Goal: Check status: Check status

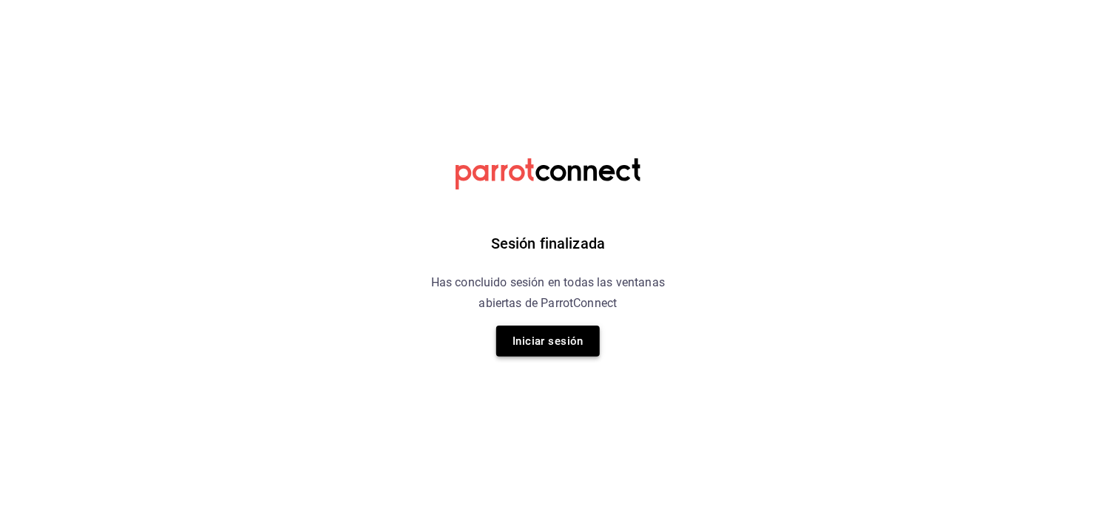
click at [573, 339] on button "Iniciar sesión" at bounding box center [548, 340] width 104 height 31
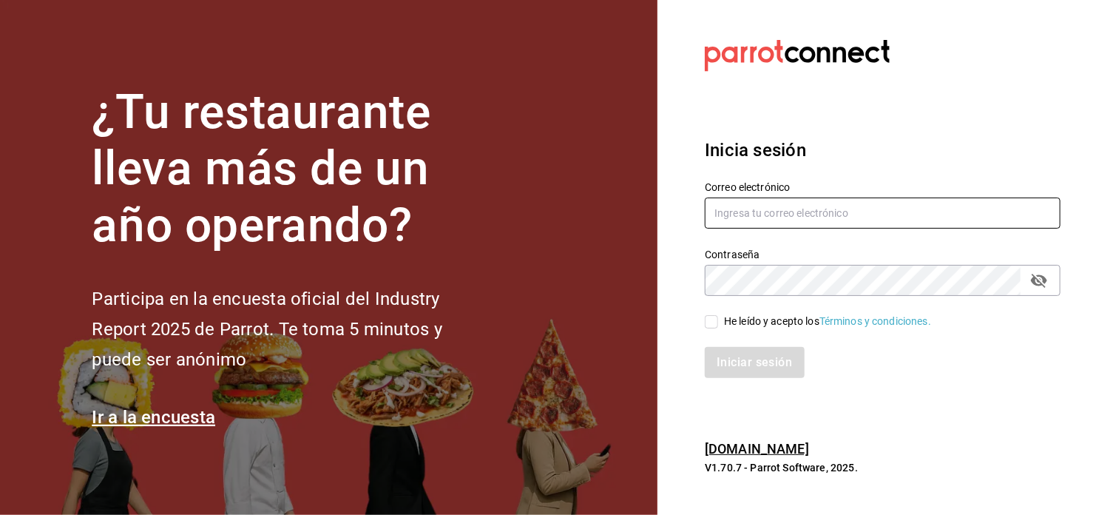
click at [817, 213] on input "text" at bounding box center [883, 212] width 356 height 31
type input "[EMAIL_ADDRESS][DOMAIN_NAME]"
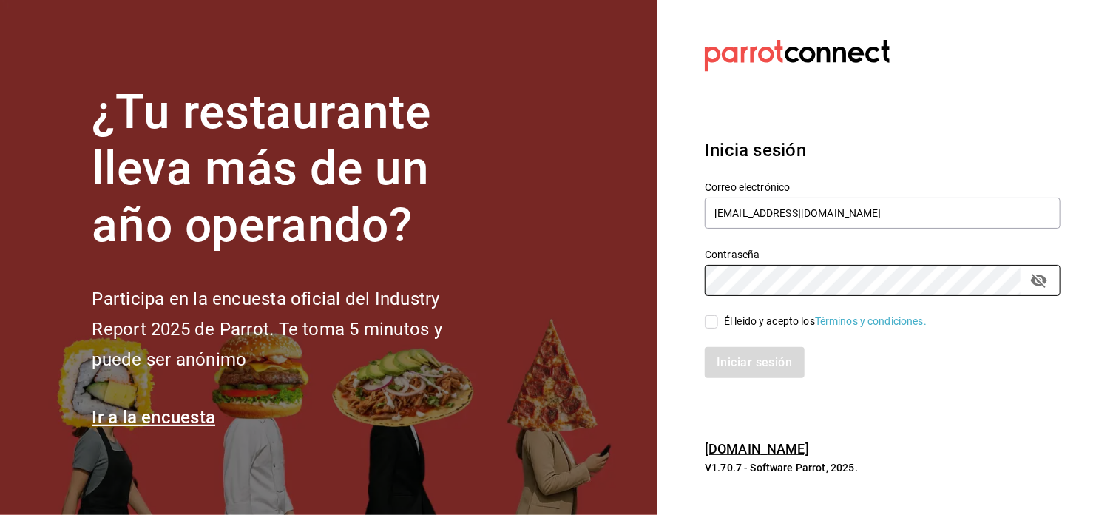
click at [706, 321] on div "Él leido y acepto los Términos y condiciones." at bounding box center [873, 313] width 373 height 34
click at [712, 326] on input "Él leido y acepto los Términos y condiciones." at bounding box center [711, 321] width 13 height 13
checkbox input "true"
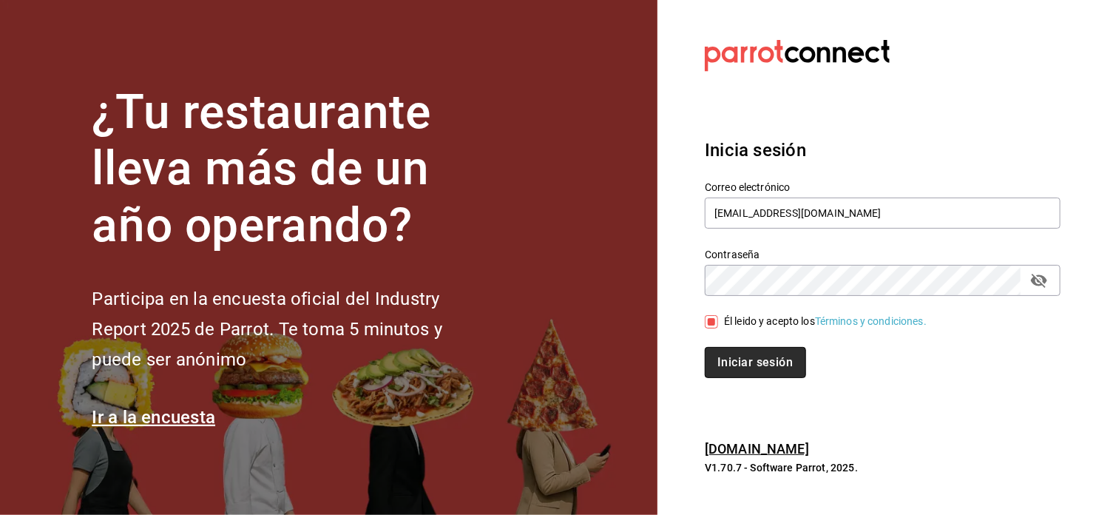
click at [745, 370] on button "Iniciar sesión" at bounding box center [755, 362] width 101 height 31
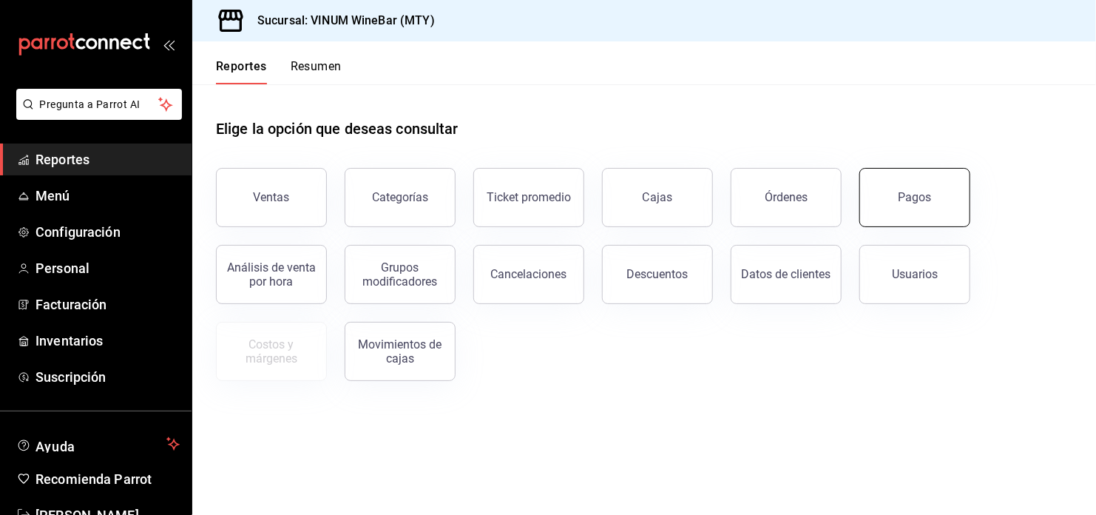
click at [907, 192] on div "Pagos" at bounding box center [914, 197] width 33 height 14
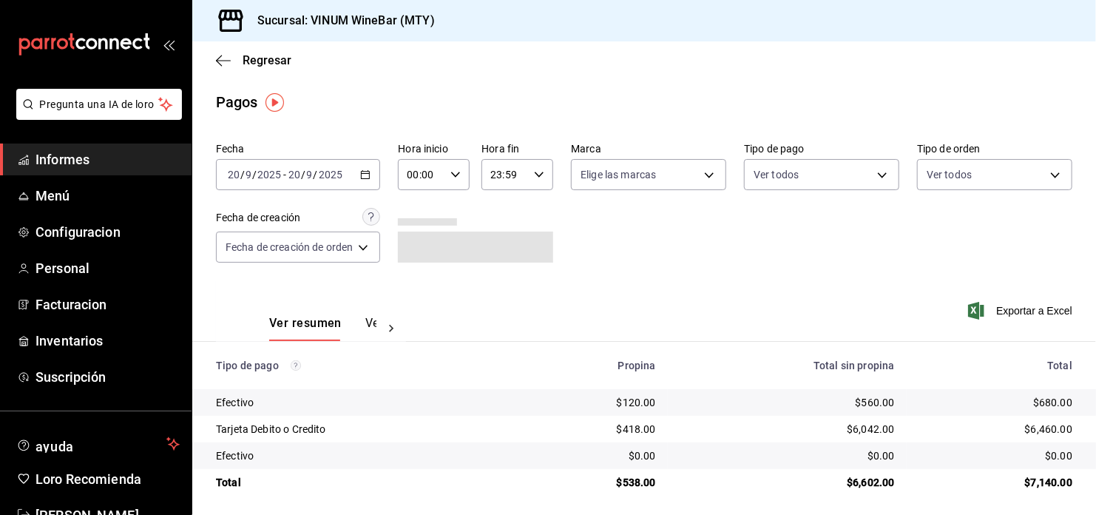
click at [369, 173] on \(Stroke\) "button" at bounding box center [366, 173] width 8 height 1
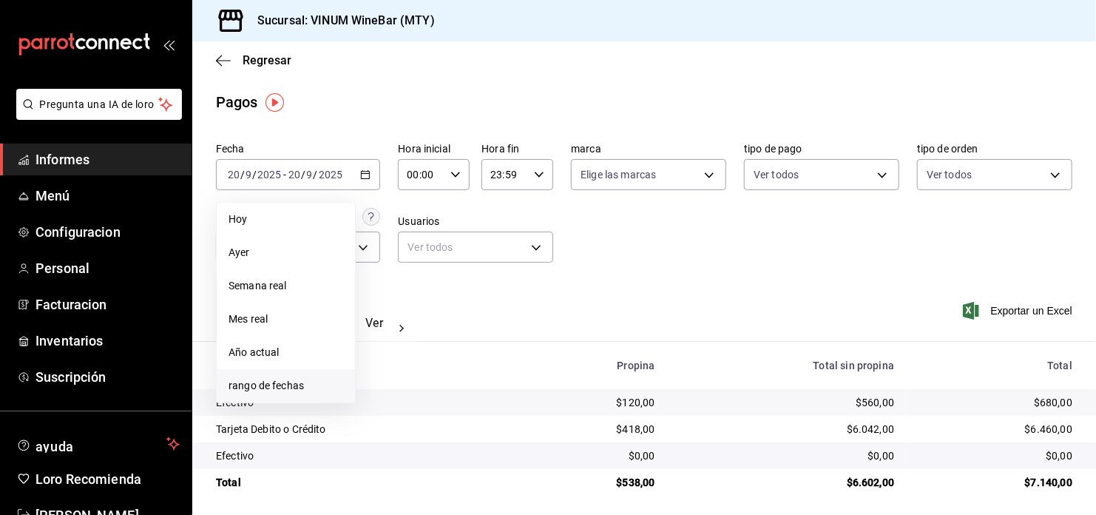
click at [240, 392] on span "rango de fechas" at bounding box center [285, 386] width 115 height 16
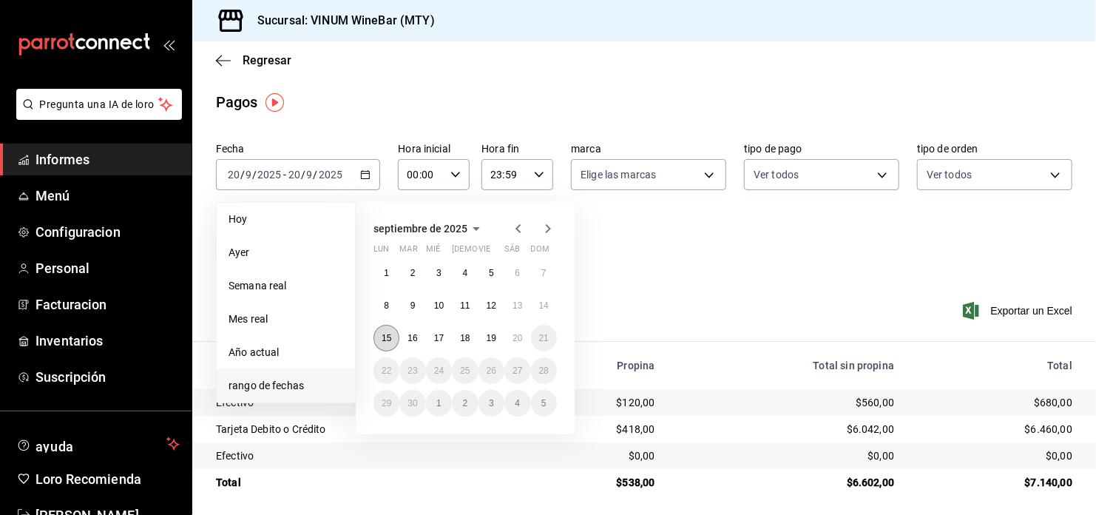
click at [389, 336] on abbr "15" at bounding box center [387, 338] width 10 height 10
click at [524, 343] on button "20" at bounding box center [517, 338] width 26 height 27
